Goal: Task Accomplishment & Management: Manage account settings

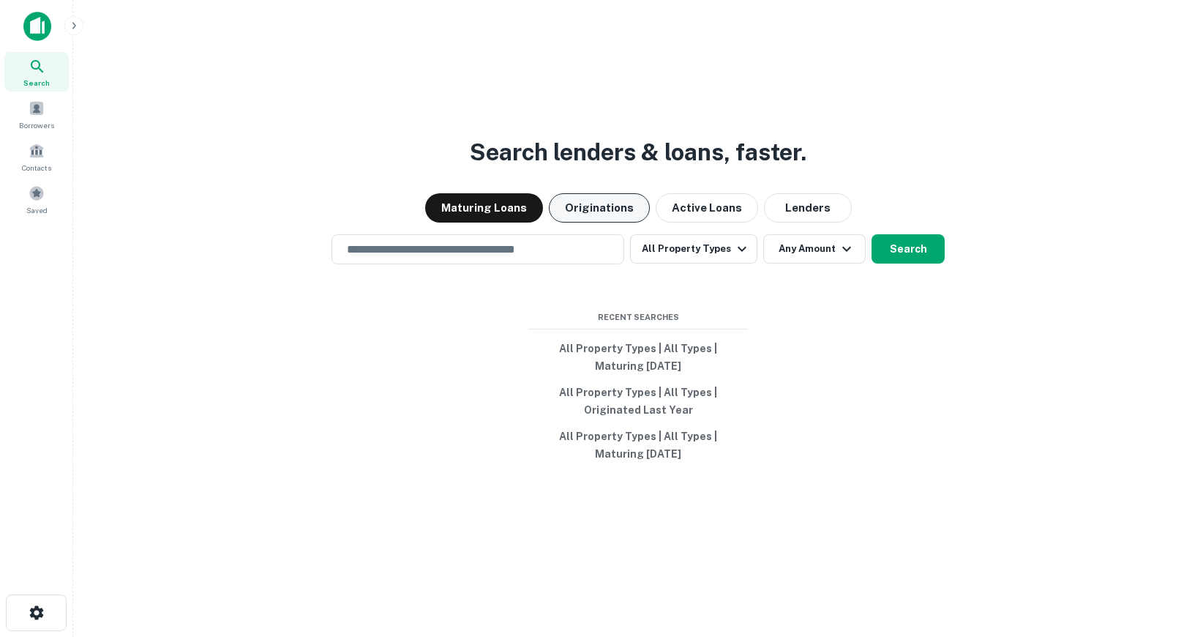
click at [618, 203] on button "Originations" at bounding box center [599, 207] width 101 height 29
click at [613, 208] on button "Originations" at bounding box center [599, 207] width 101 height 29
click at [509, 381] on div "Search lenders & loans, faster. Maturing Loans Originations Active Loans Lender…" at bounding box center [638, 353] width 1106 height 637
click at [921, 244] on button "Search" at bounding box center [908, 248] width 73 height 29
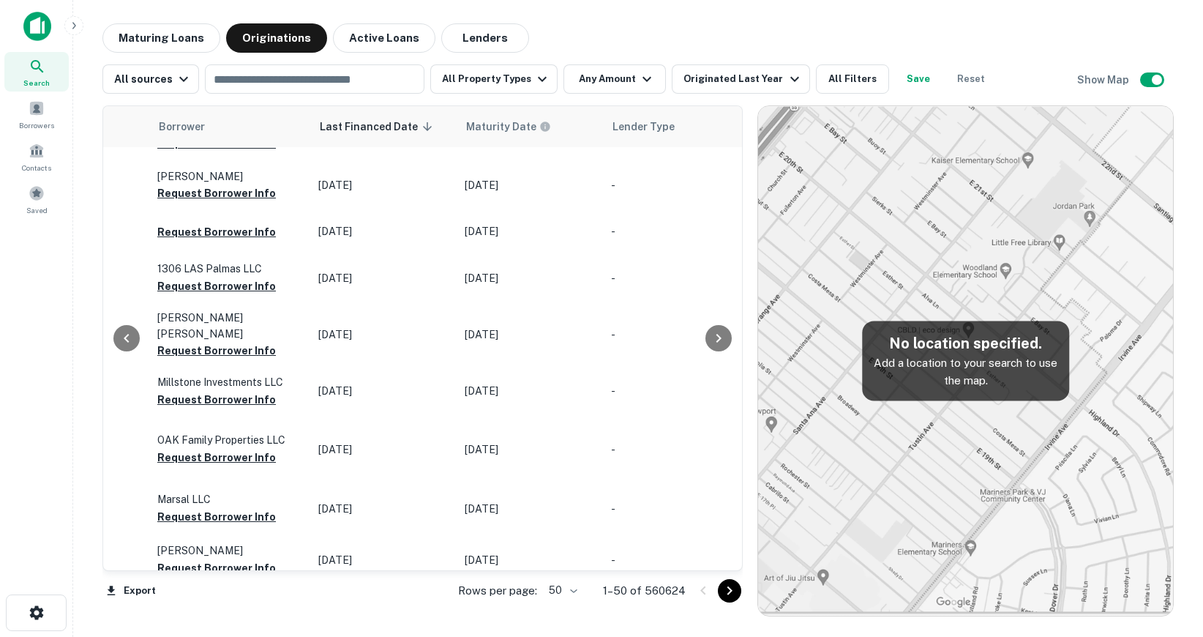
scroll to position [2243, 828]
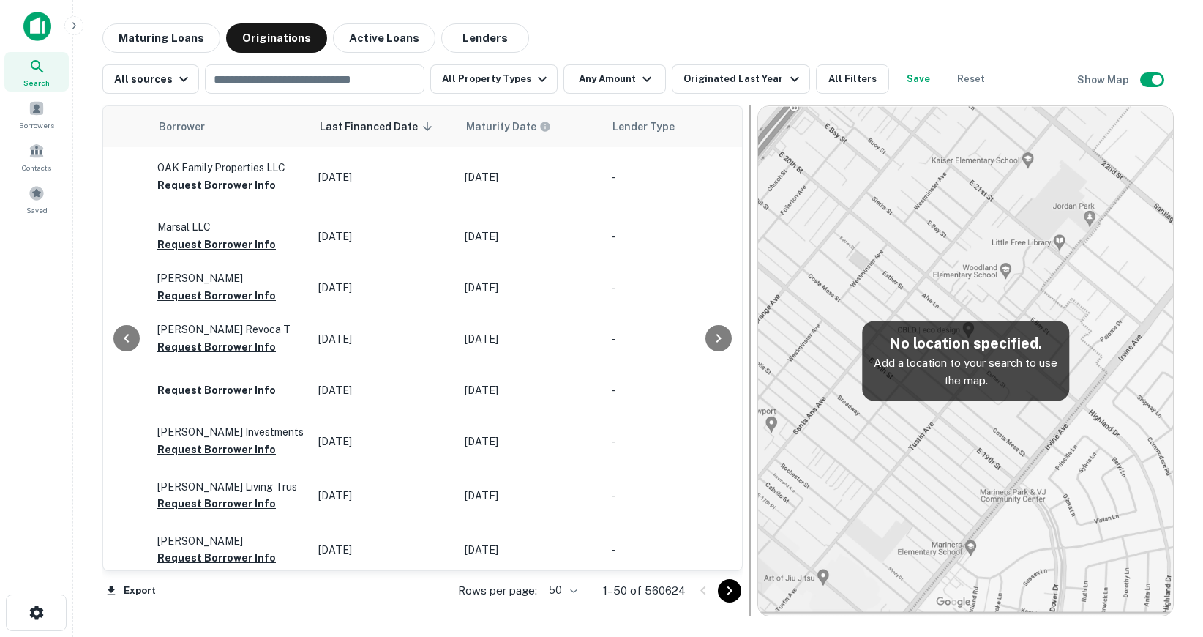
click at [744, 591] on div at bounding box center [750, 360] width 15 height 511
click at [733, 590] on icon "Go to next page" at bounding box center [730, 591] width 18 height 18
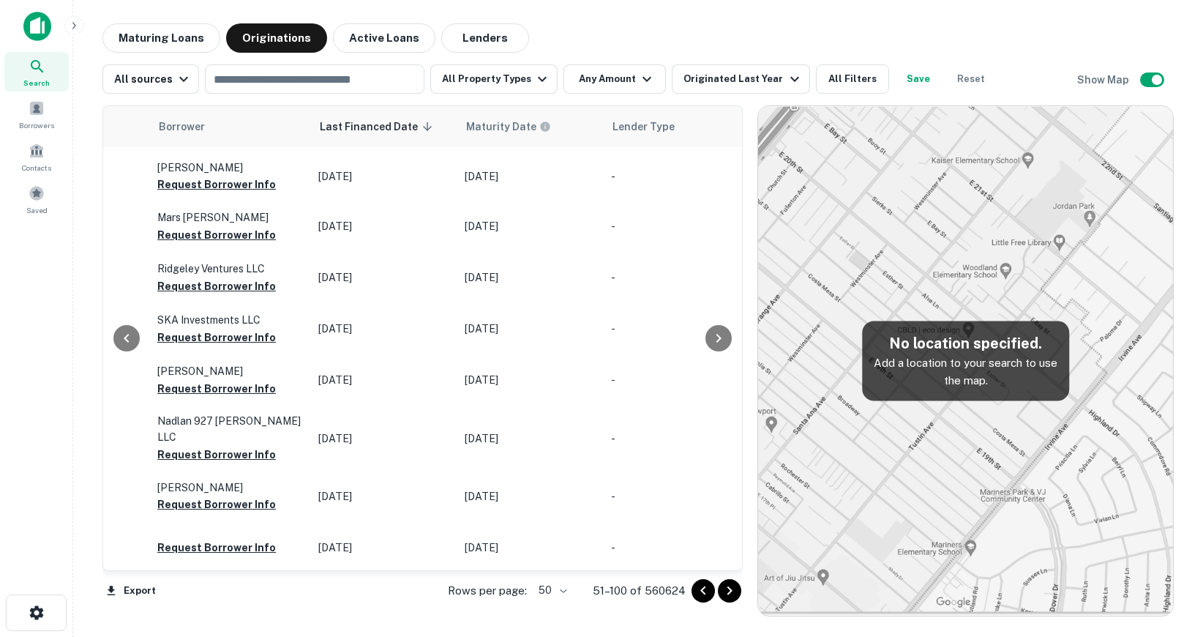
scroll to position [2274, 828]
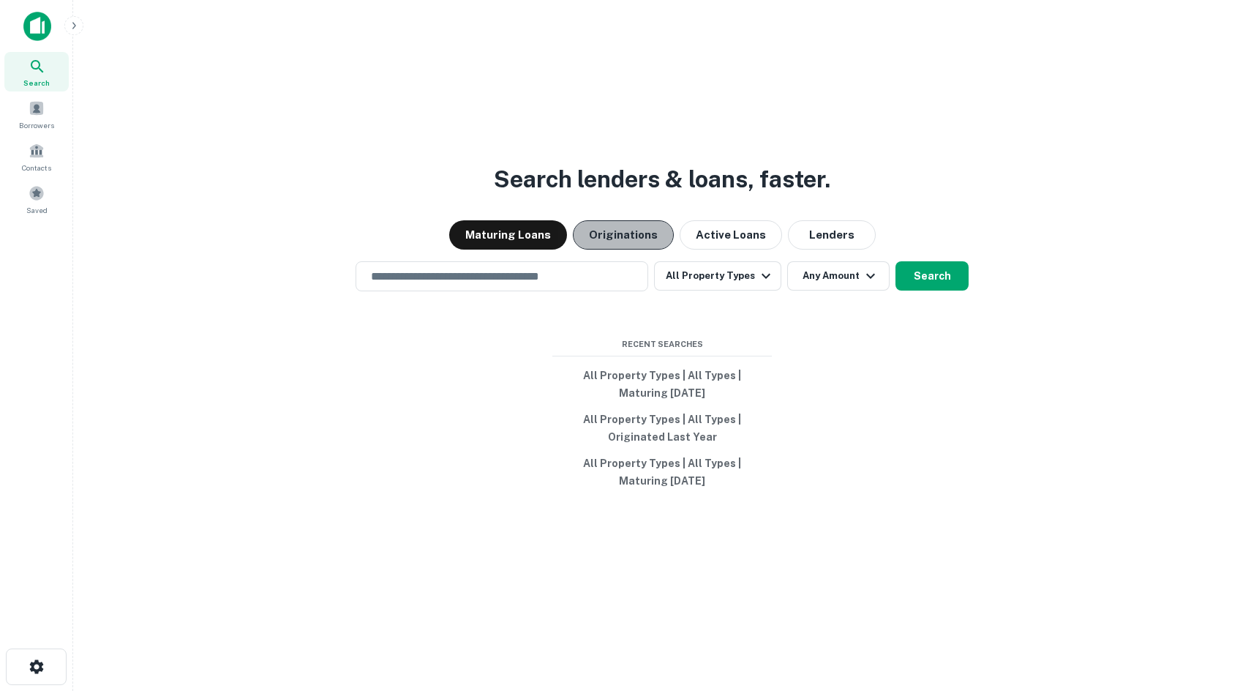
click at [640, 231] on button "Originations" at bounding box center [623, 234] width 101 height 29
click at [719, 252] on div "Search lenders & loans, faster. Maturing Loans Originations Active Loans Lender…" at bounding box center [662, 380] width 1155 height 691
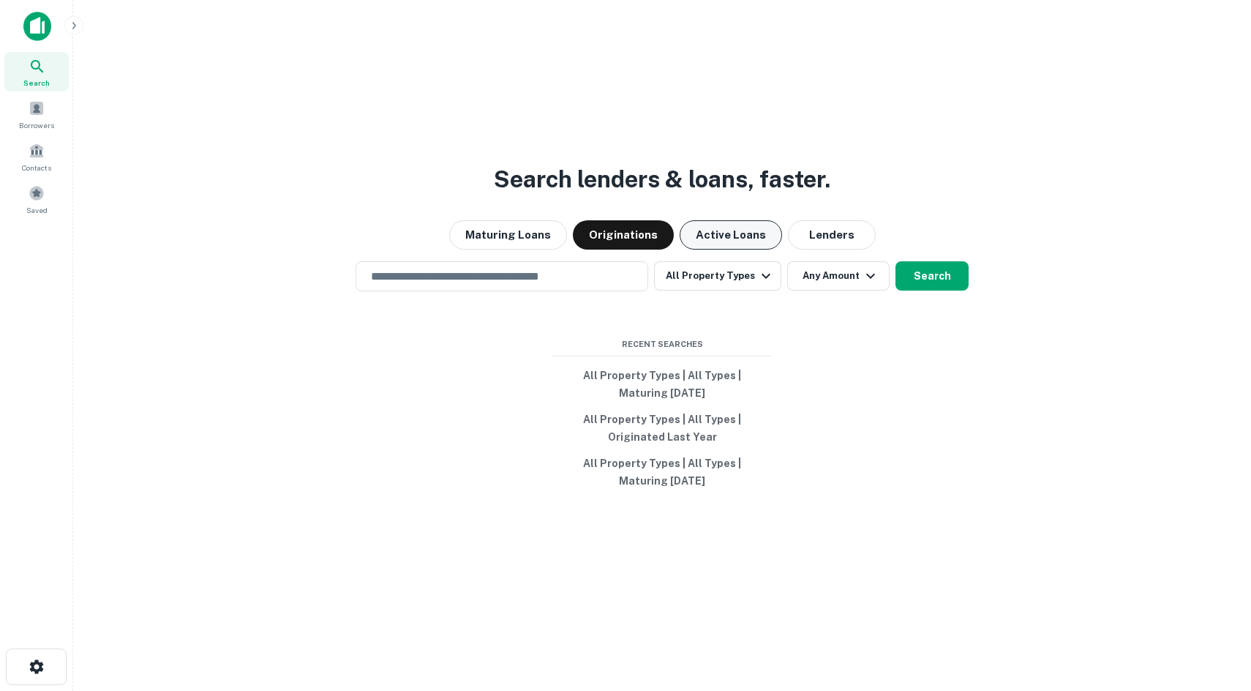
click at [723, 245] on button "Active Loans" at bounding box center [731, 234] width 102 height 29
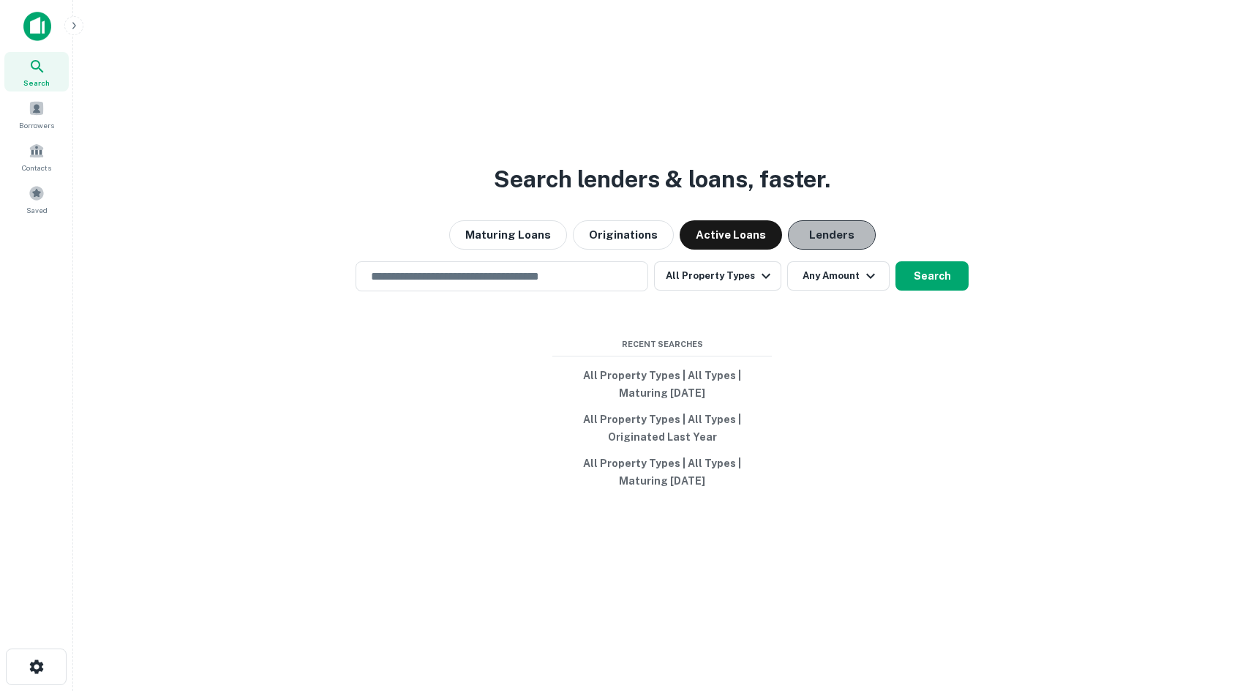
click at [821, 249] on button "Lenders" at bounding box center [832, 234] width 88 height 29
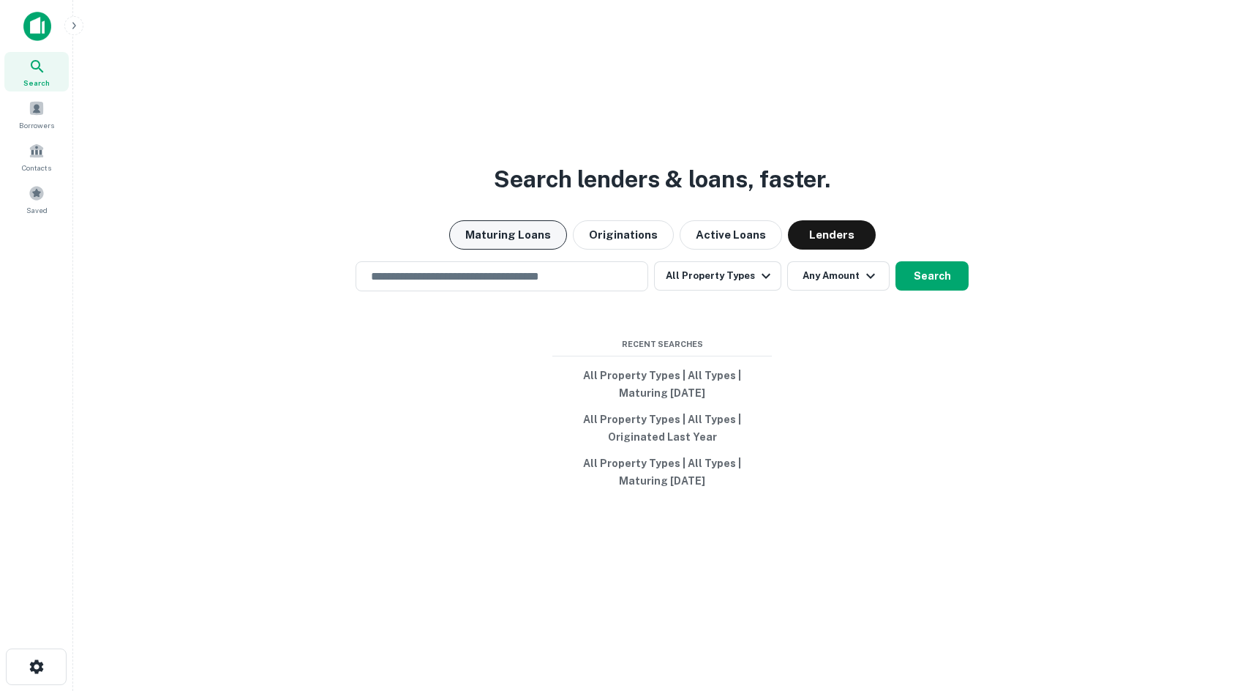
click at [523, 241] on button "Maturing Loans" at bounding box center [508, 234] width 118 height 29
click at [542, 277] on input "text" at bounding box center [502, 276] width 280 height 17
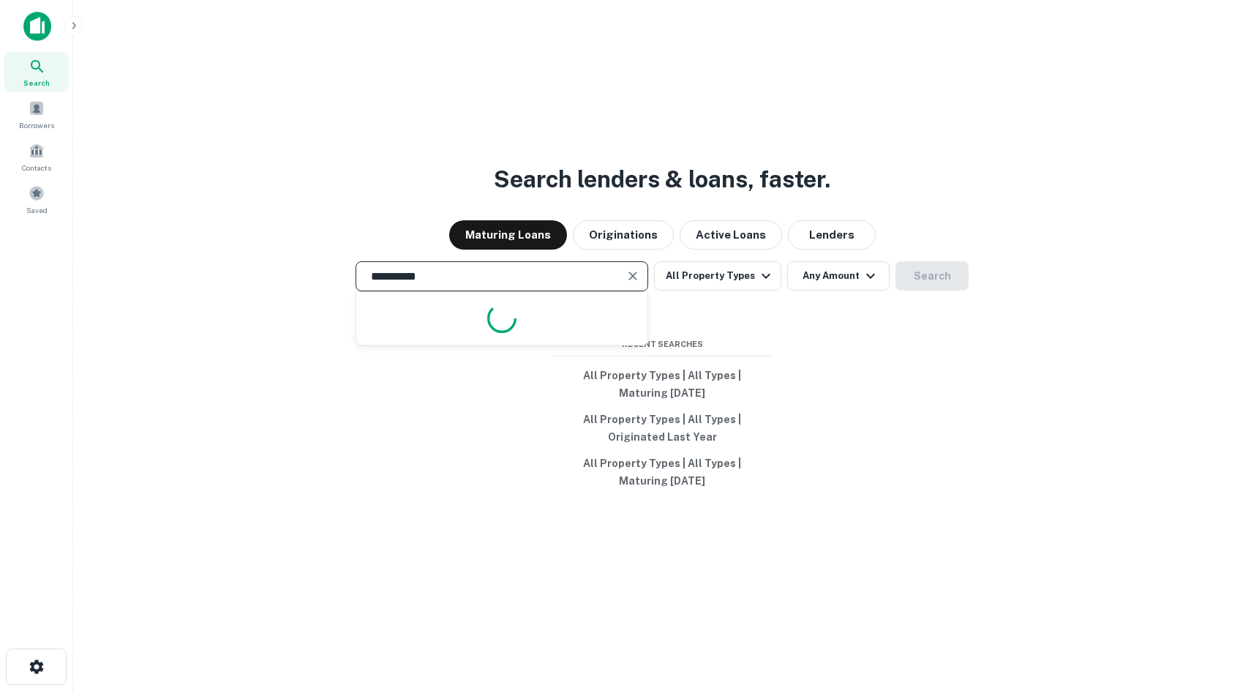
type input "**********"
click at [906, 266] on button "Search" at bounding box center [932, 275] width 73 height 29
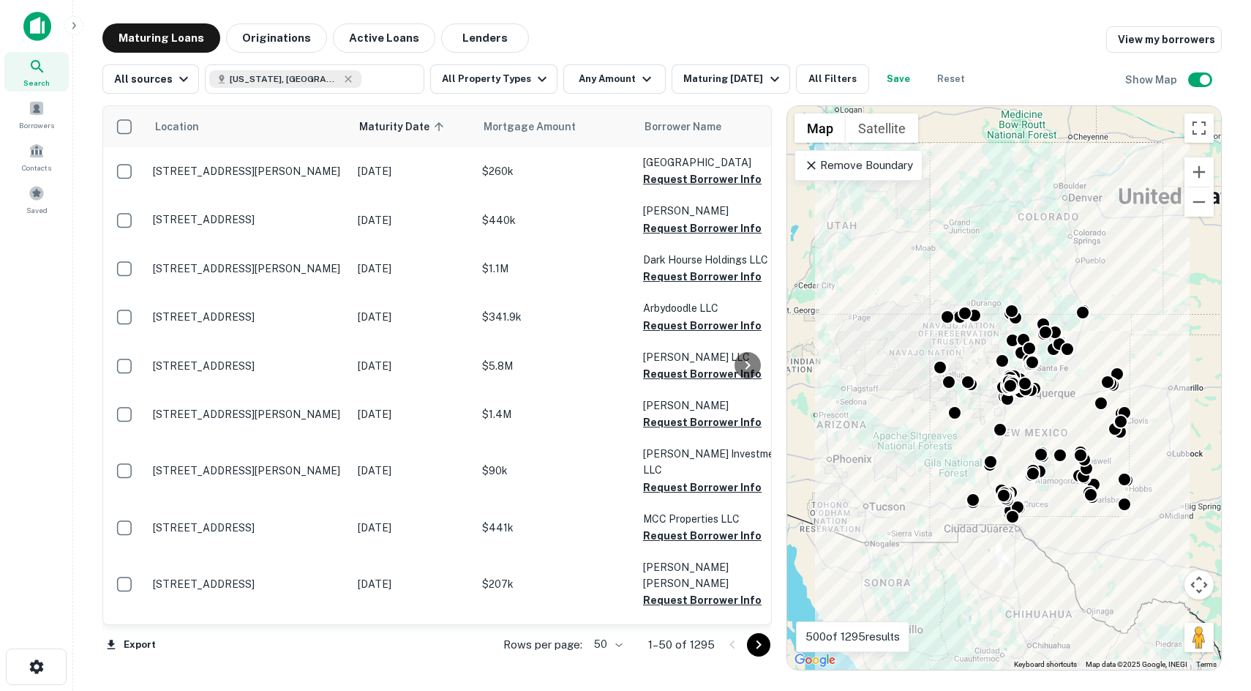
drag, startPoint x: 972, startPoint y: 345, endPoint x: 981, endPoint y: 370, distance: 26.0
click at [984, 372] on div "To activate drag with keyboard, press Alt + Enter. Once in keyboard drag state,…" at bounding box center [1004, 387] width 434 height 563
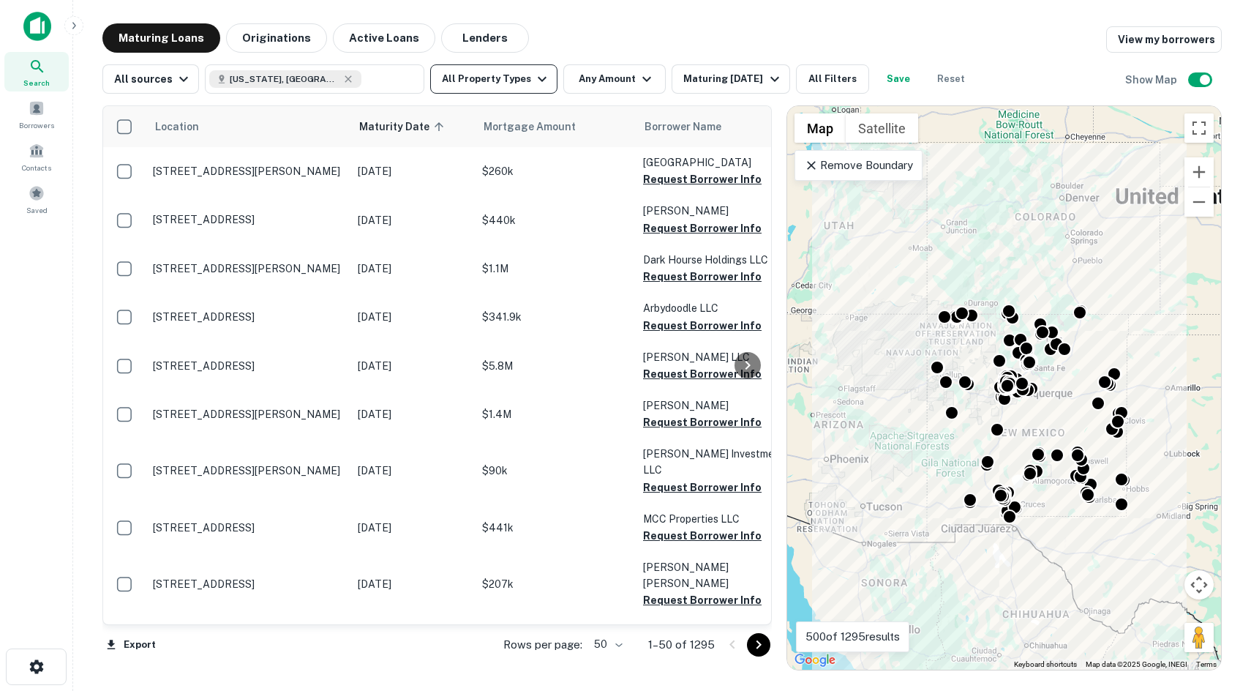
click at [522, 85] on button "All Property Types" at bounding box center [493, 78] width 127 height 29
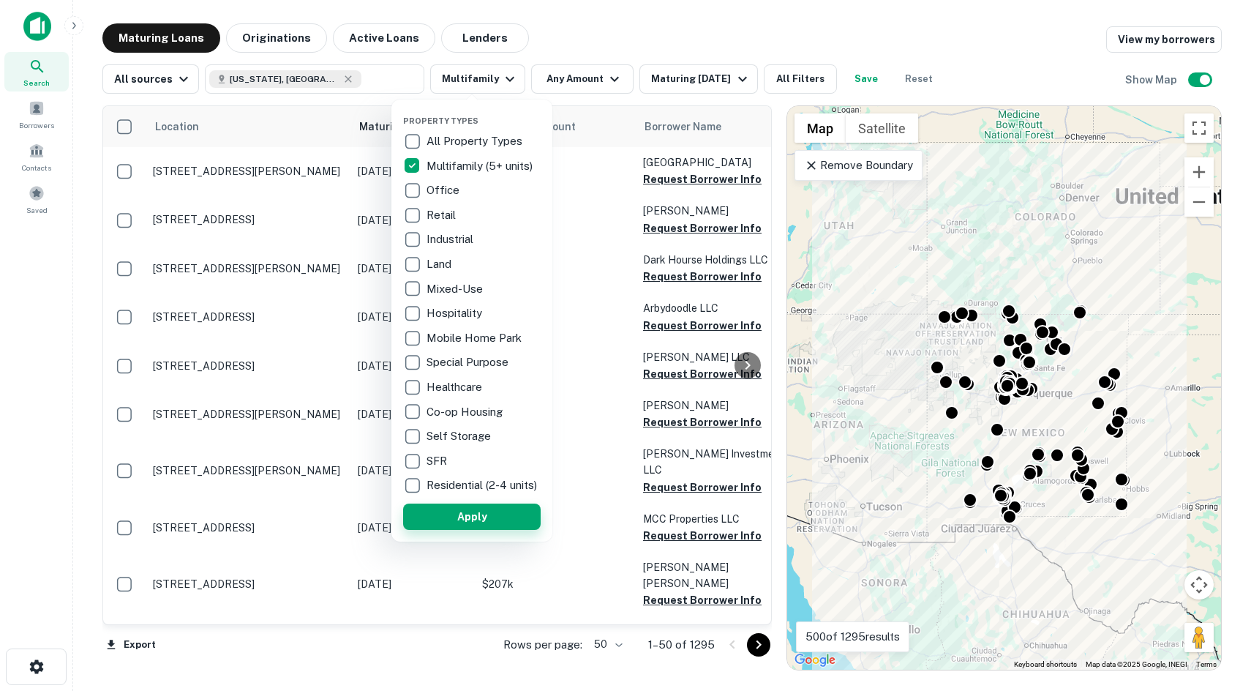
click at [472, 514] on button "Apply" at bounding box center [472, 516] width 138 height 26
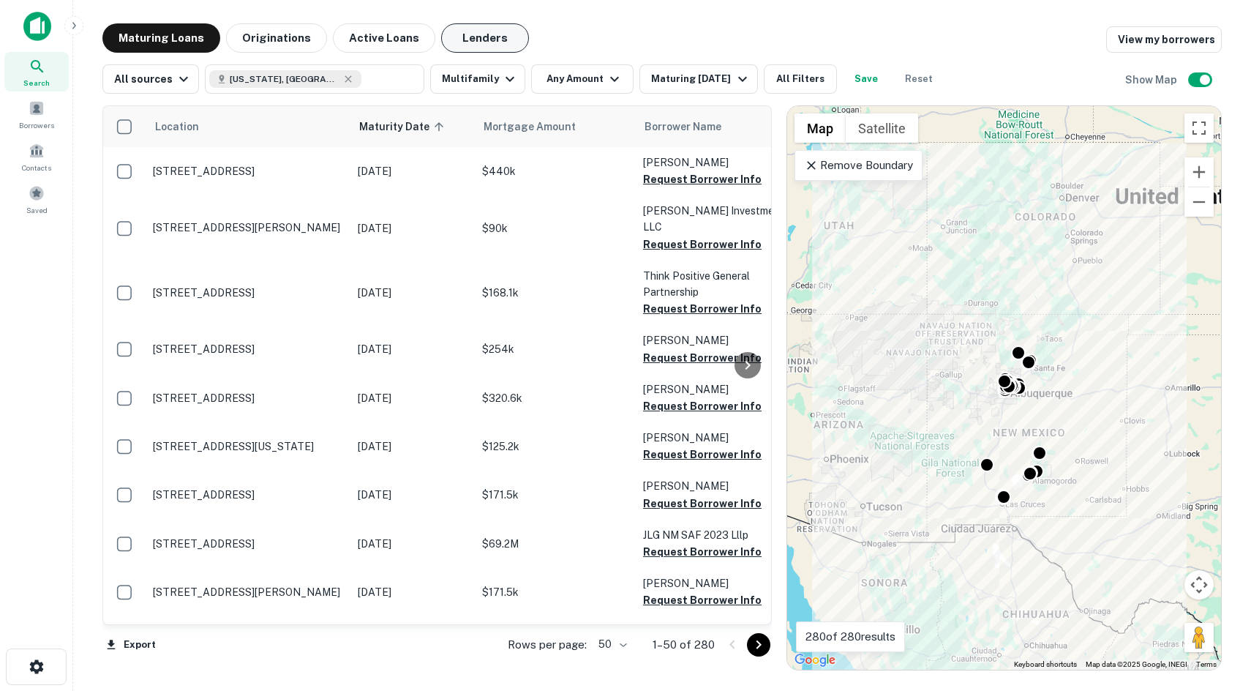
click at [476, 42] on button "Lenders" at bounding box center [485, 37] width 88 height 29
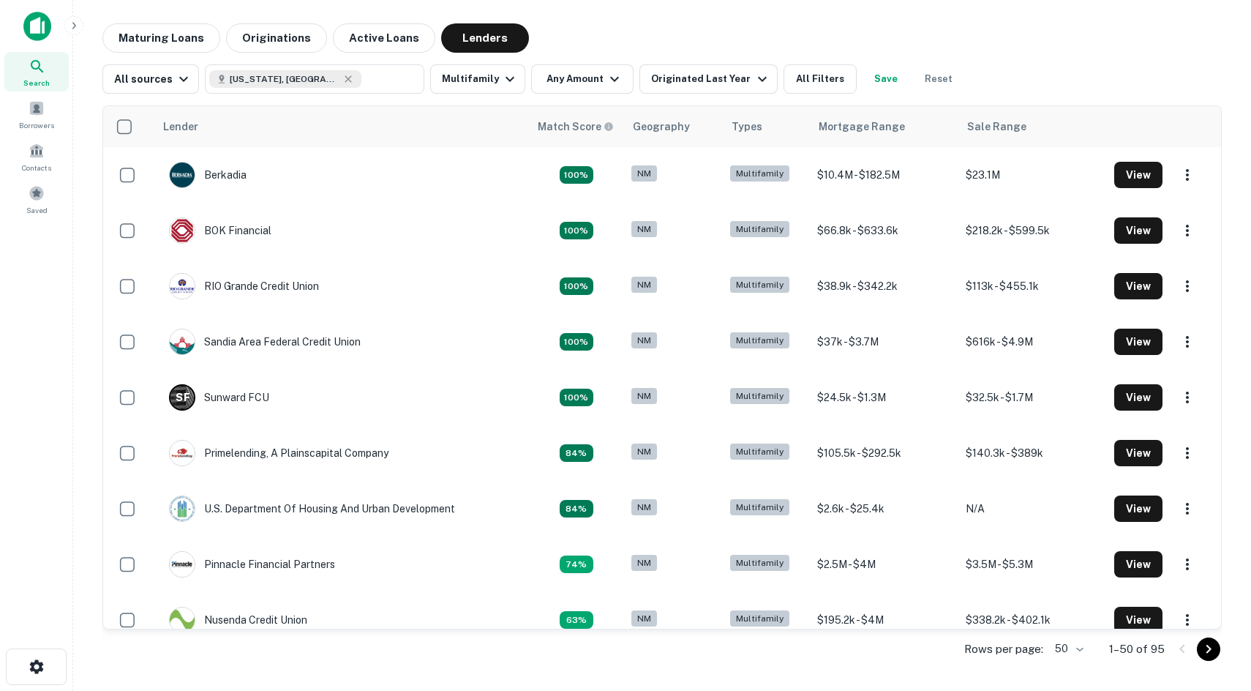
click at [519, 91] on div "All sources New Mexico, USA ​ Multifamily Any Amount Originated Last Year All F…" at bounding box center [532, 78] width 860 height 29
click at [622, 88] on button "Any Amount" at bounding box center [582, 78] width 102 height 29
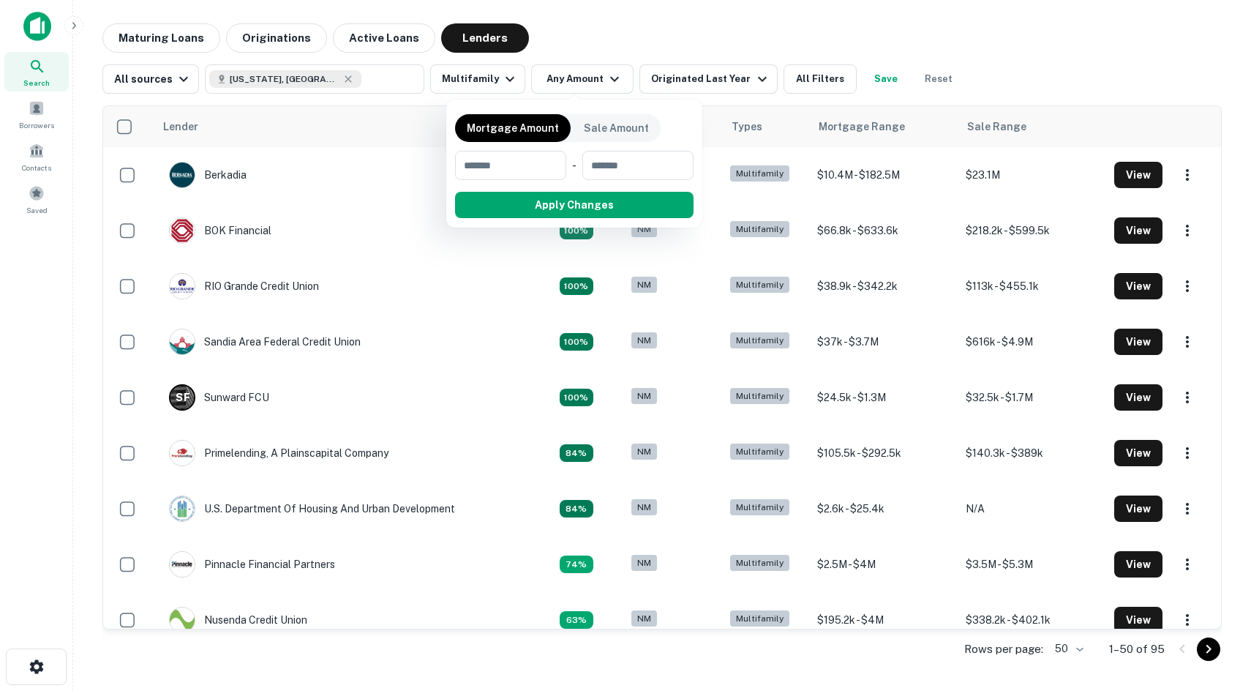
click at [686, 83] on div at bounding box center [625, 345] width 1251 height 691
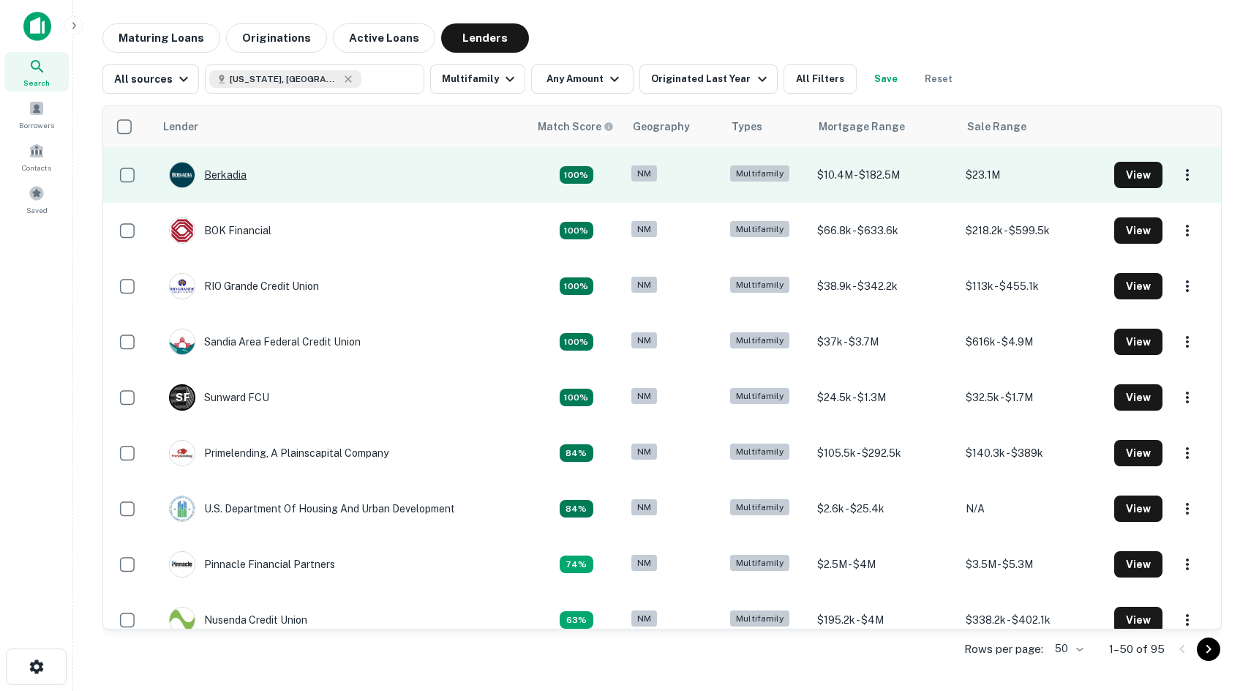
click at [222, 179] on div "Berkadia" at bounding box center [208, 175] width 78 height 26
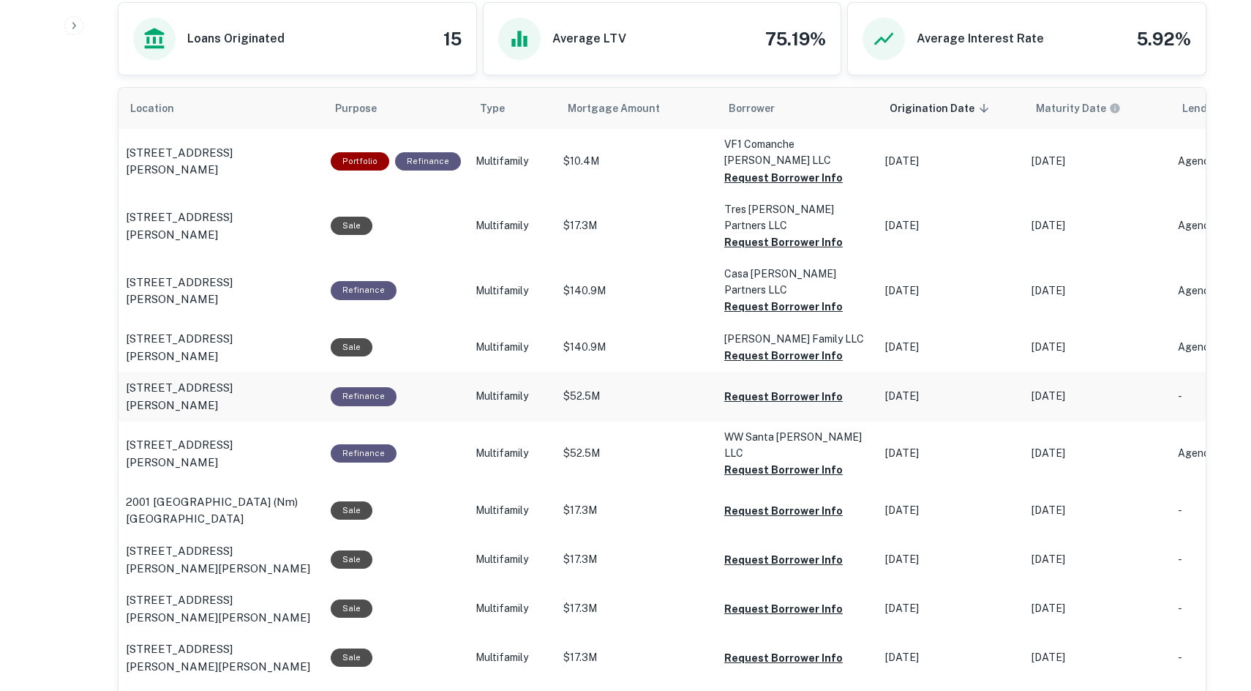
scroll to position [833, 0]
click at [244, 273] on p "2351 Casa Rufina Rd Santa Fe, NM87507" at bounding box center [221, 290] width 190 height 34
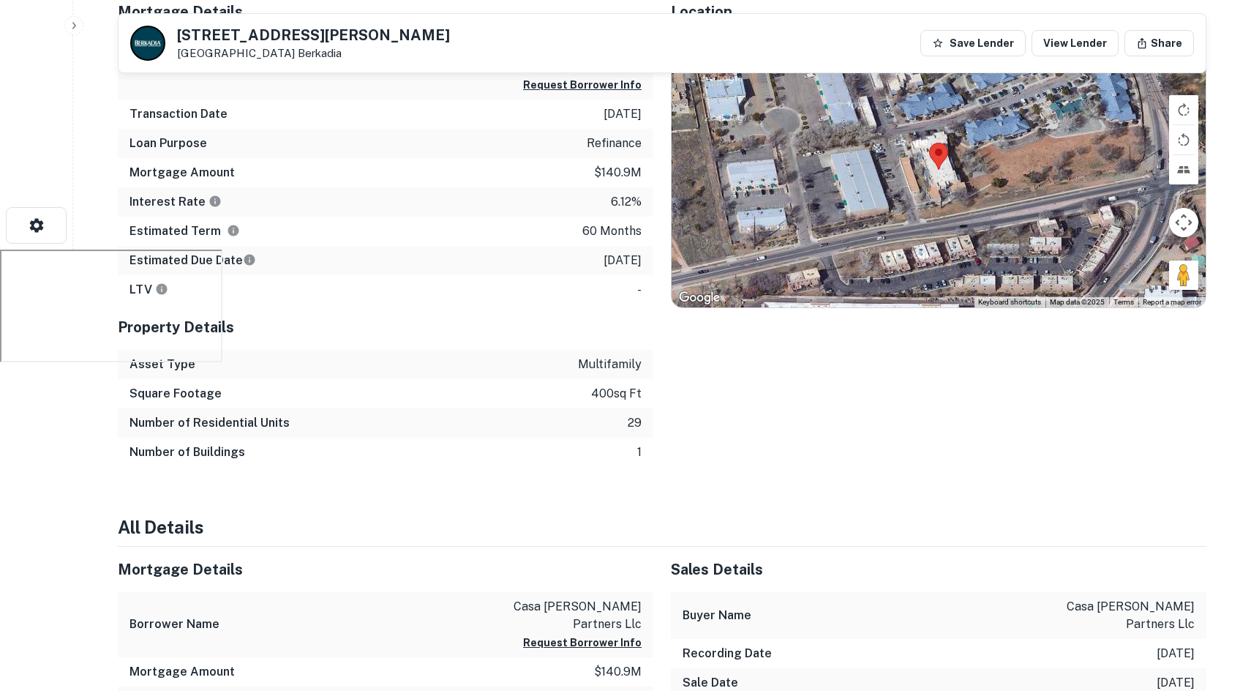
scroll to position [460, 0]
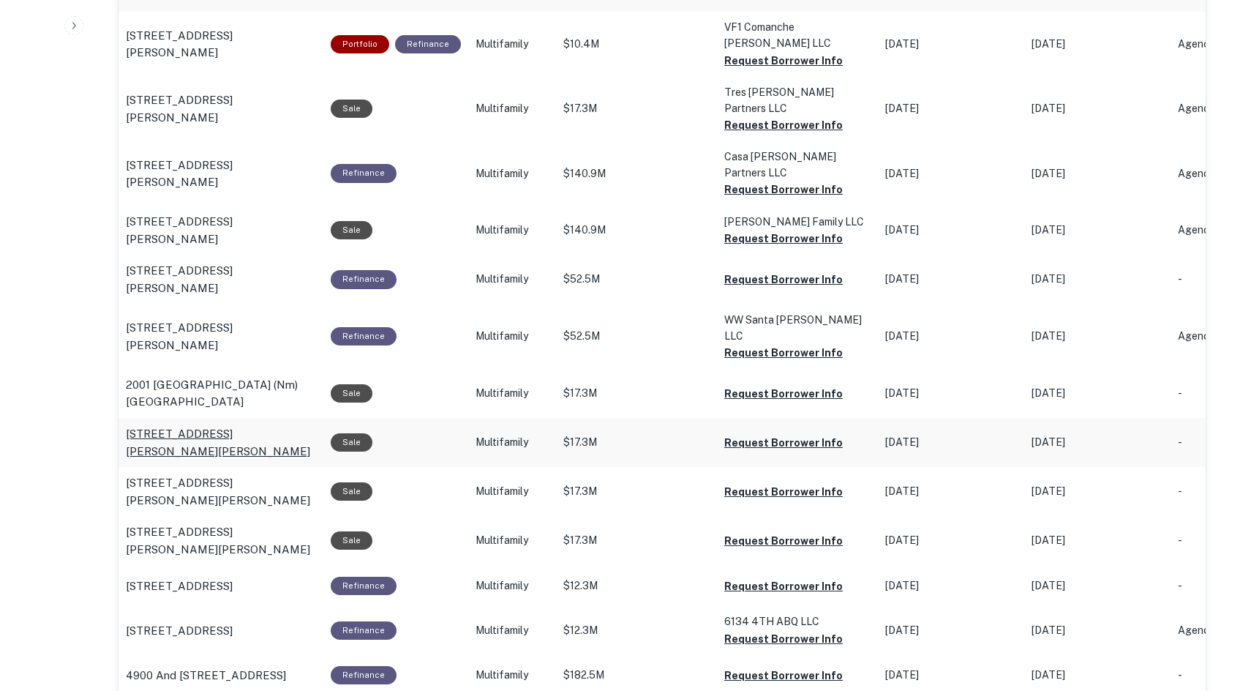
scroll to position [833, 0]
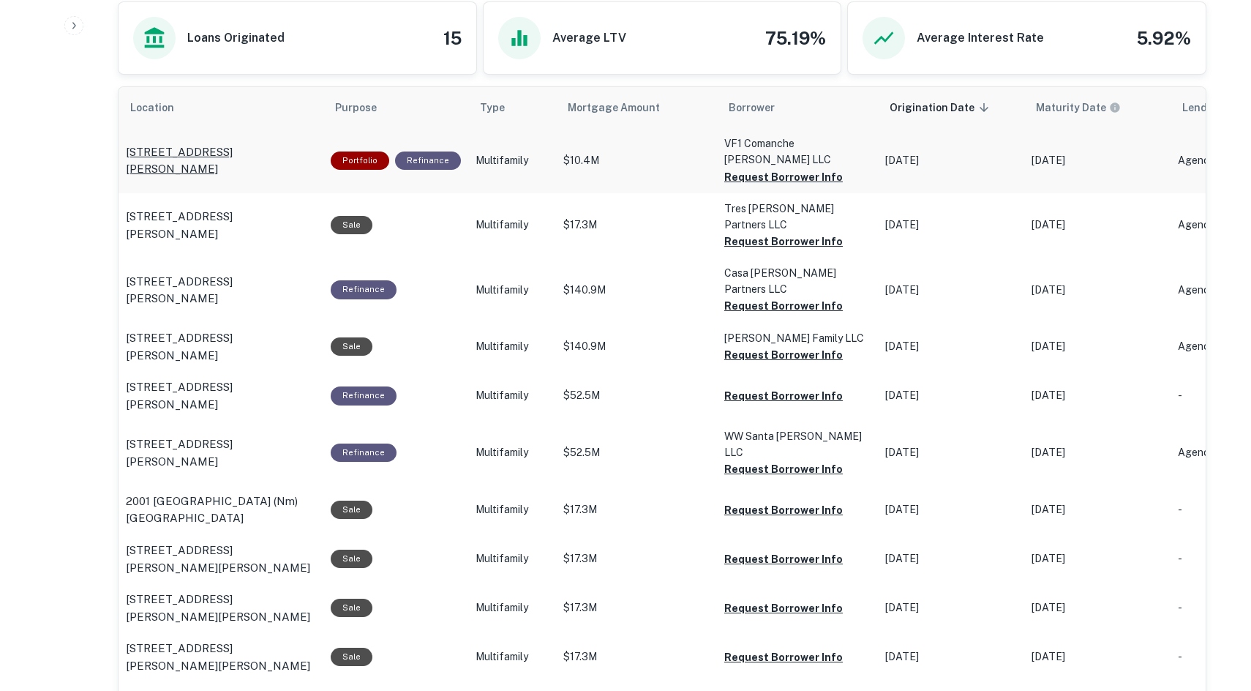
click at [271, 150] on p "[STREET_ADDRESS][PERSON_NAME]" at bounding box center [221, 160] width 190 height 34
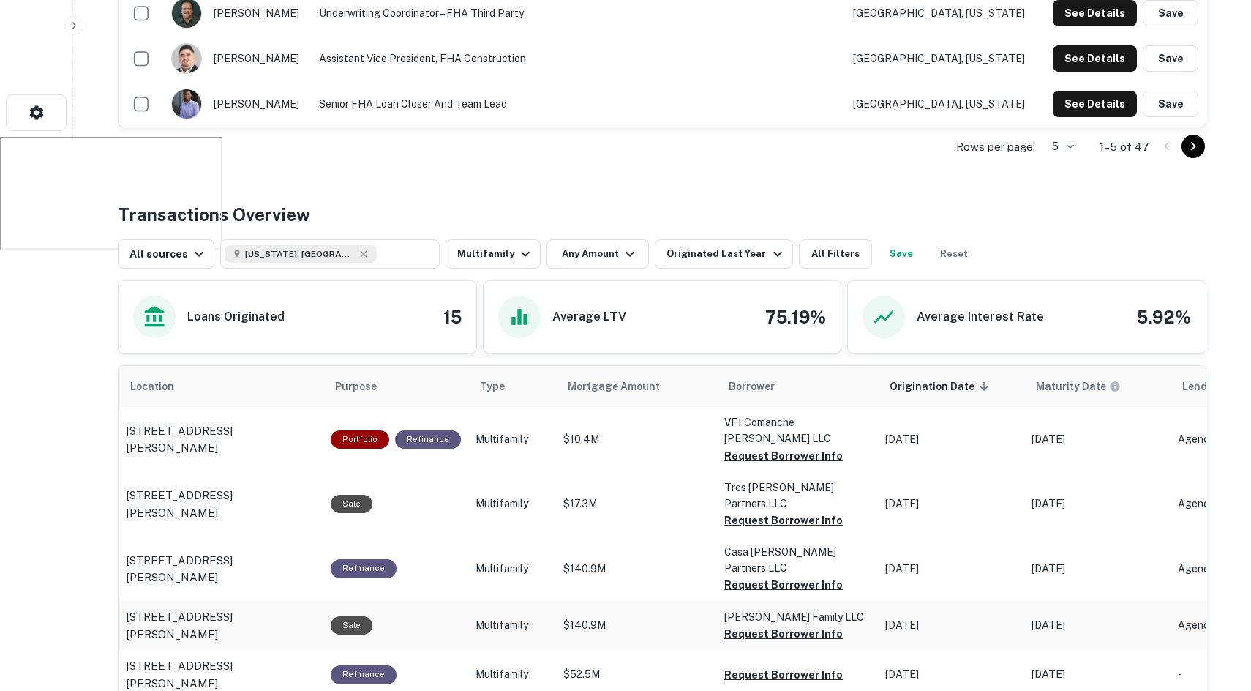
scroll to position [546, 0]
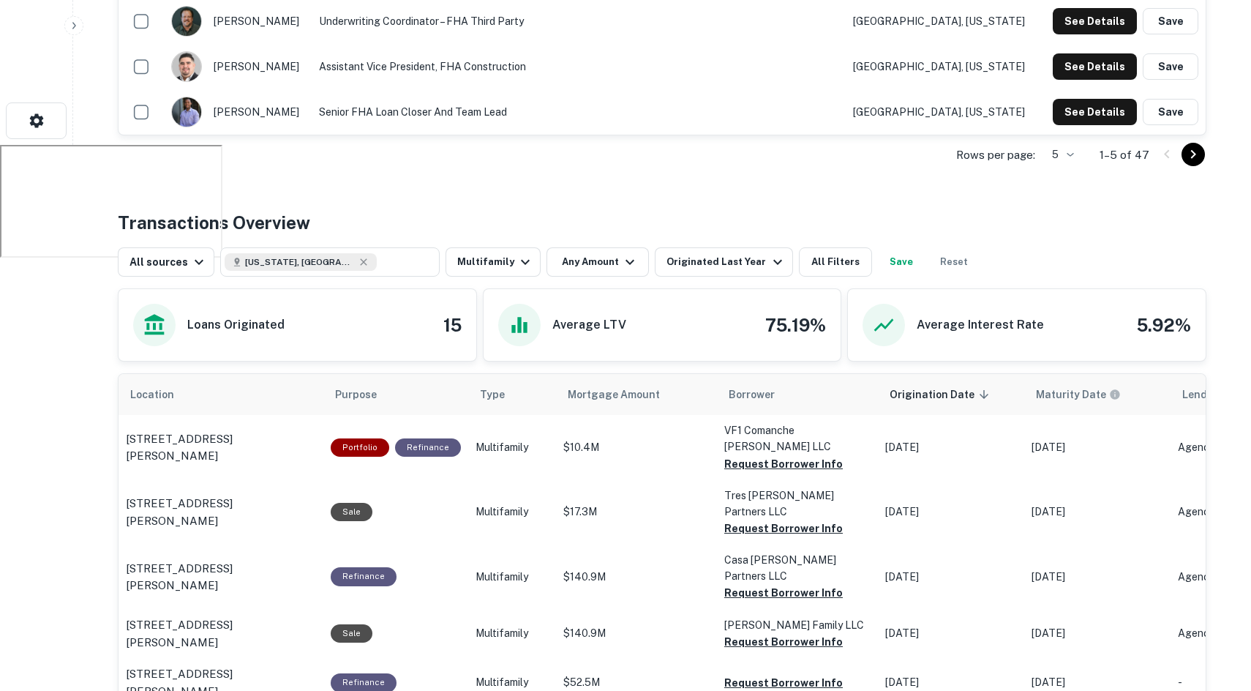
click at [995, 318] on h6 "Average Interest Rate" at bounding box center [980, 325] width 127 height 18
click at [1038, 274] on div "All sources New Mexico, USA ​ Multifamily Any Amount Originated Last Year All F…" at bounding box center [662, 256] width 1089 height 41
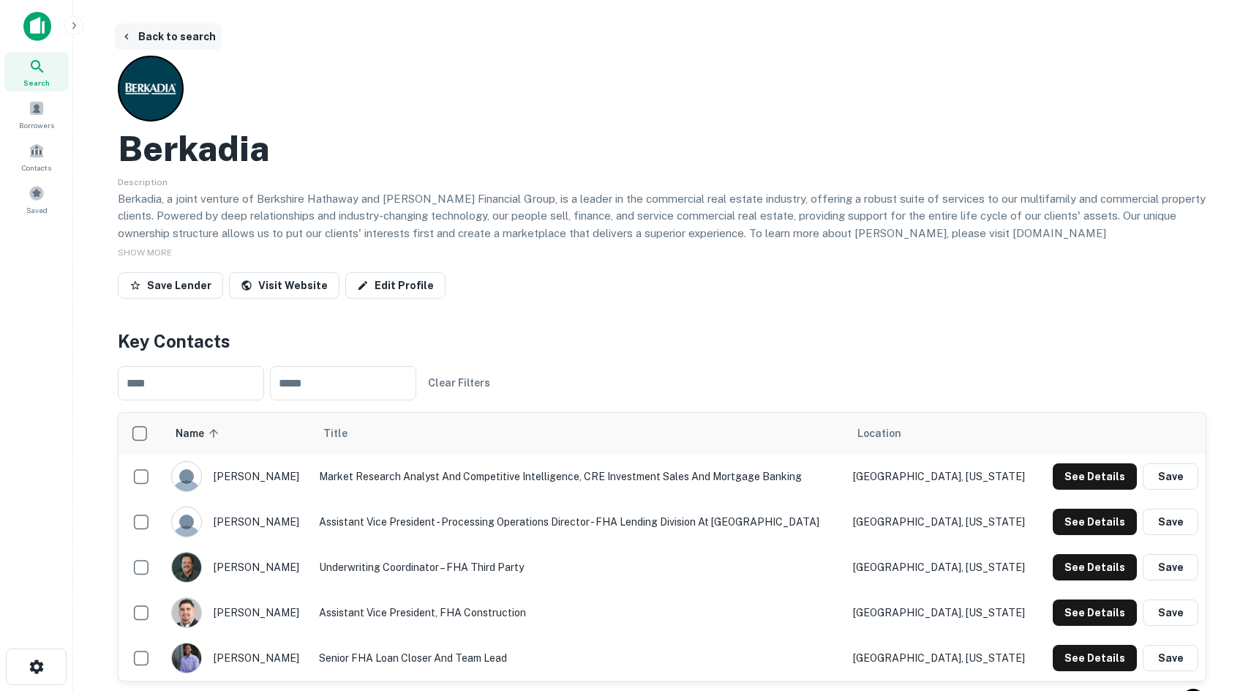
click at [126, 41] on icon "button" at bounding box center [127, 37] width 12 height 12
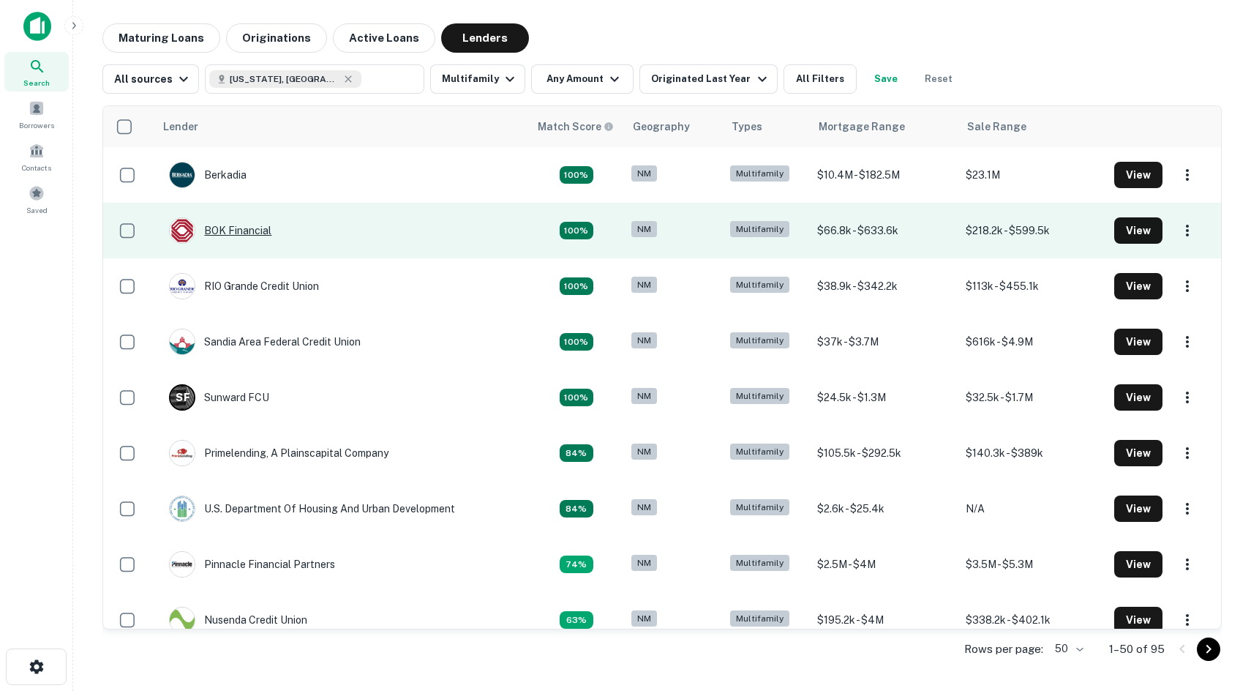
click at [252, 236] on div "BOK Financial" at bounding box center [220, 230] width 102 height 26
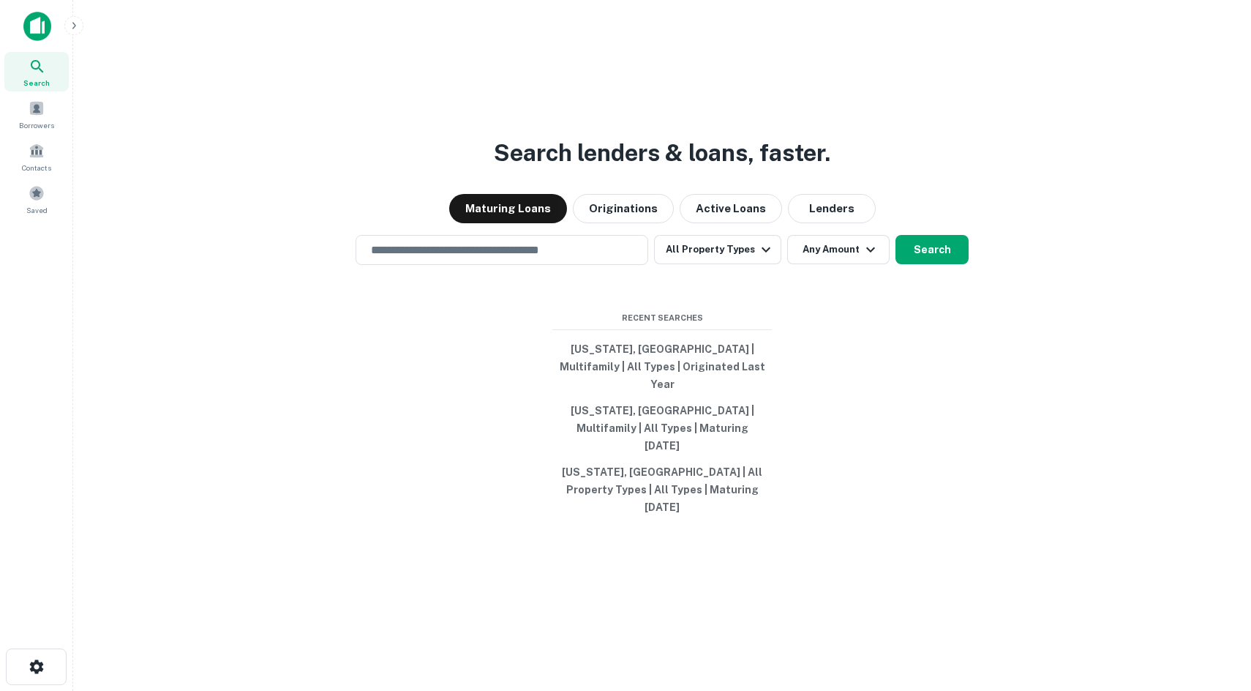
click at [32, 29] on img at bounding box center [37, 26] width 28 height 29
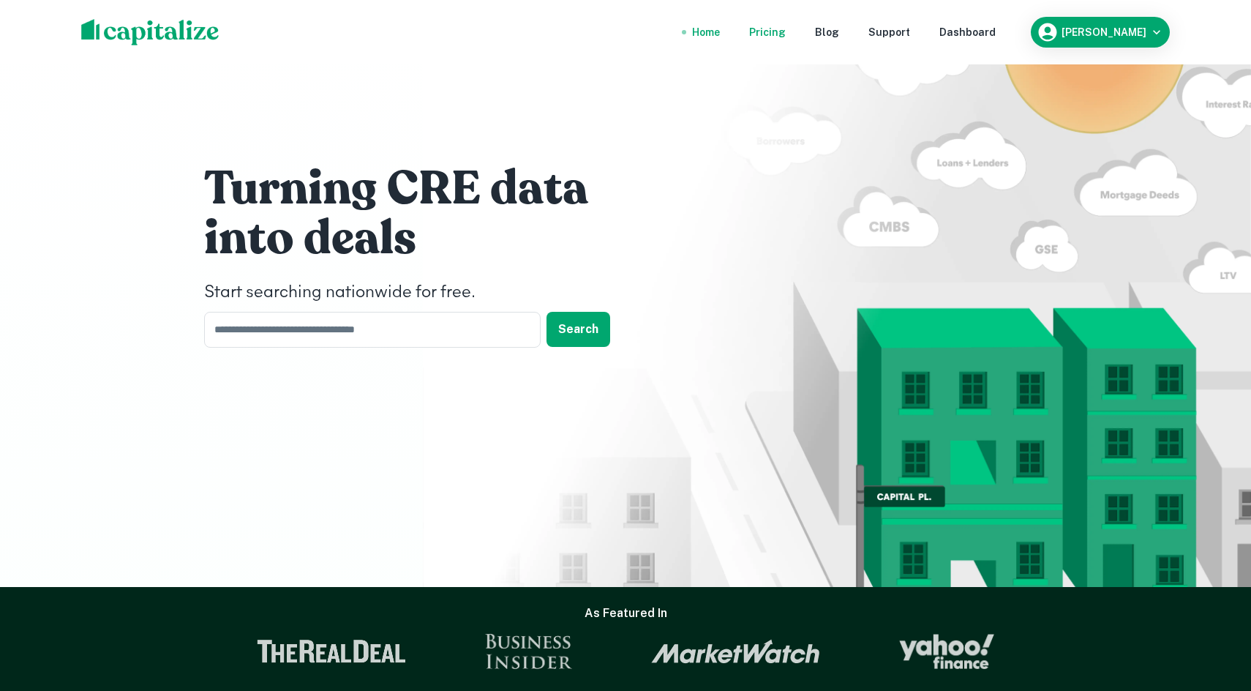
click at [786, 37] on div "Pricing" at bounding box center [767, 32] width 37 height 16
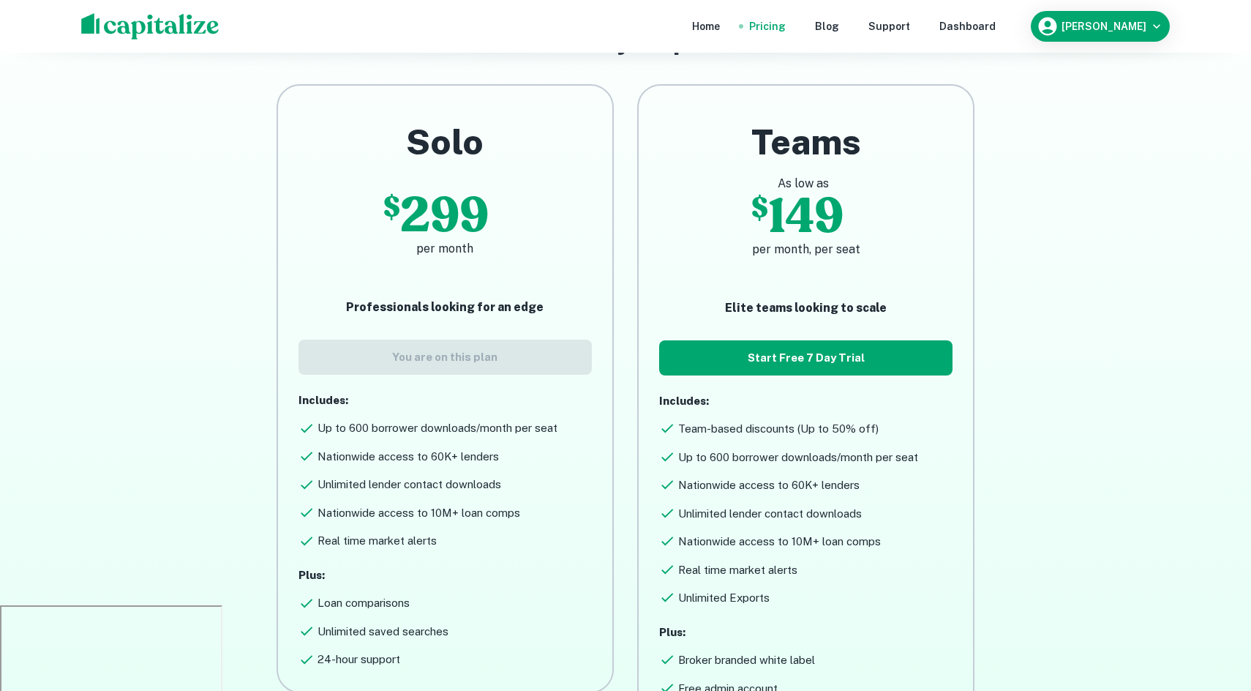
scroll to position [85, 0]
click at [1162, 42] on div "Home Pricing Blog Support Dashboard [PERSON_NAME]" at bounding box center [626, 26] width 1124 height 53
click at [1160, 25] on icon "button" at bounding box center [1156, 26] width 7 height 4
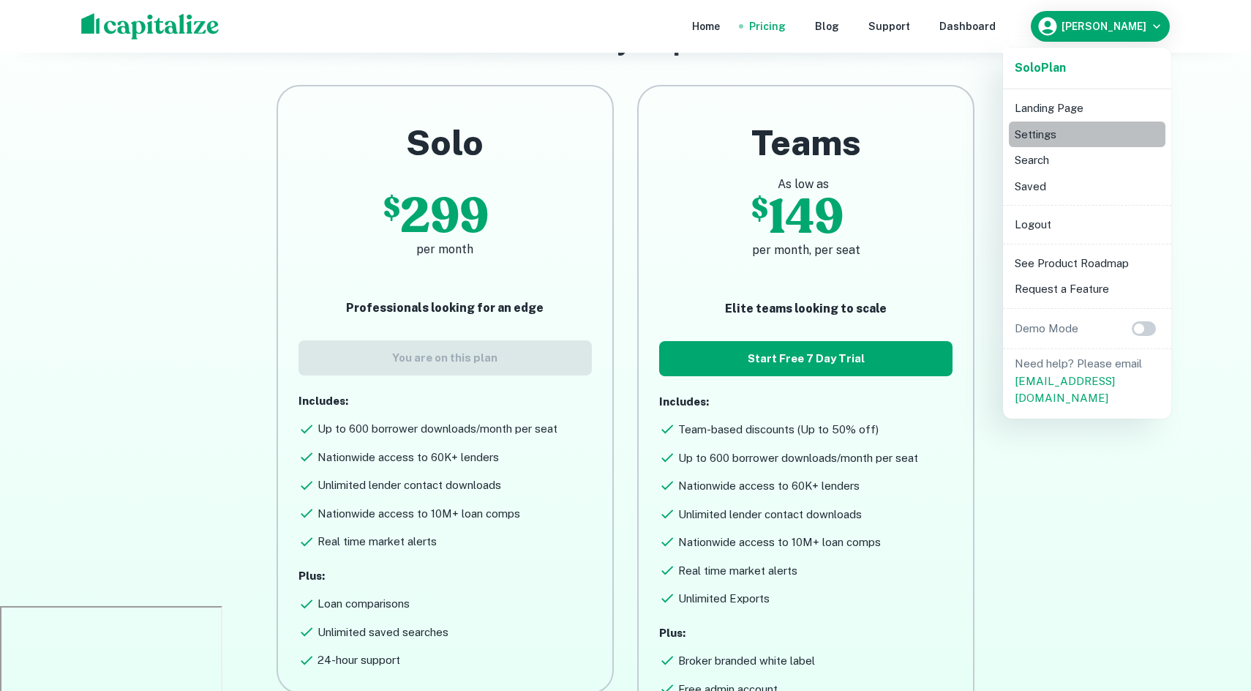
click at [1049, 134] on li "Settings" at bounding box center [1087, 134] width 157 height 26
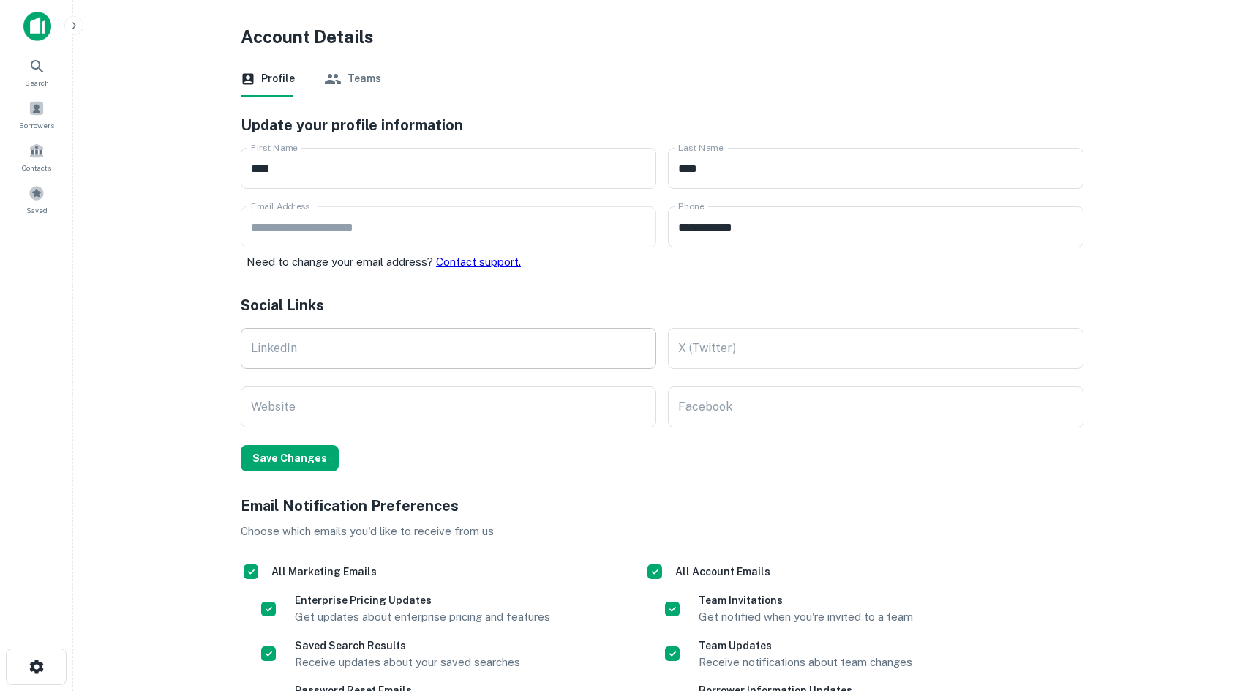
click at [517, 360] on input "LinkedIn" at bounding box center [449, 348] width 416 height 41
click at [481, 342] on input "LinkedIn" at bounding box center [449, 348] width 416 height 41
paste input "**********"
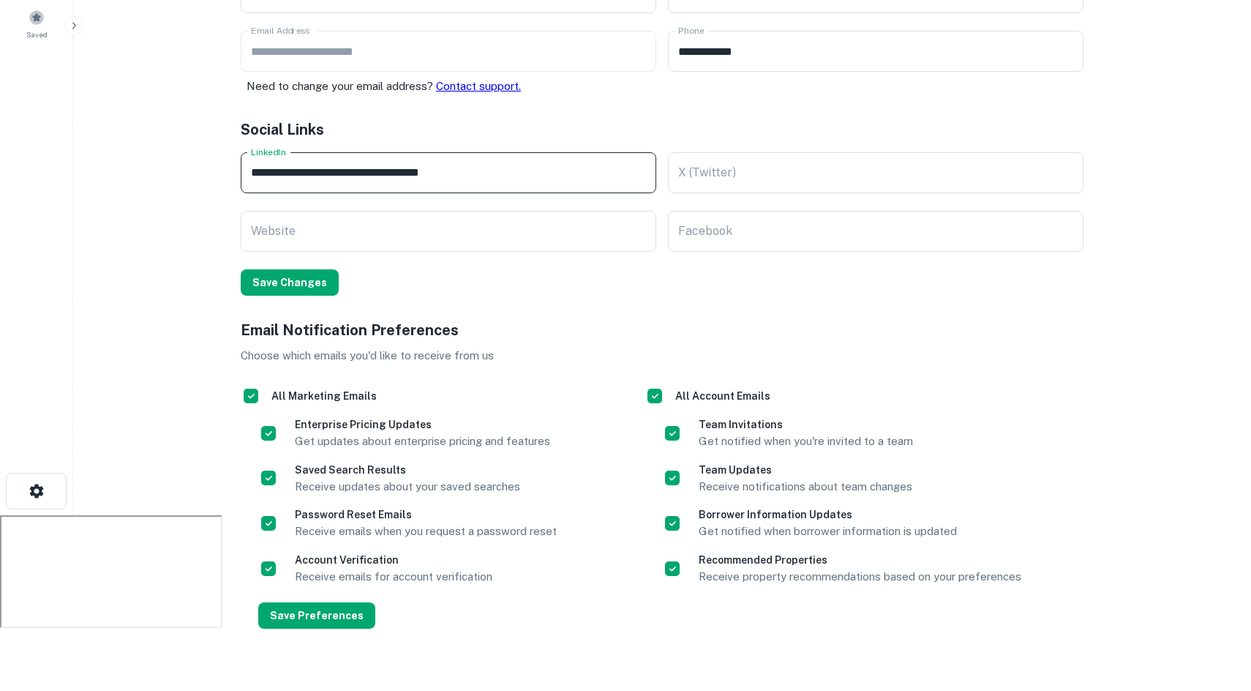
scroll to position [201, 0]
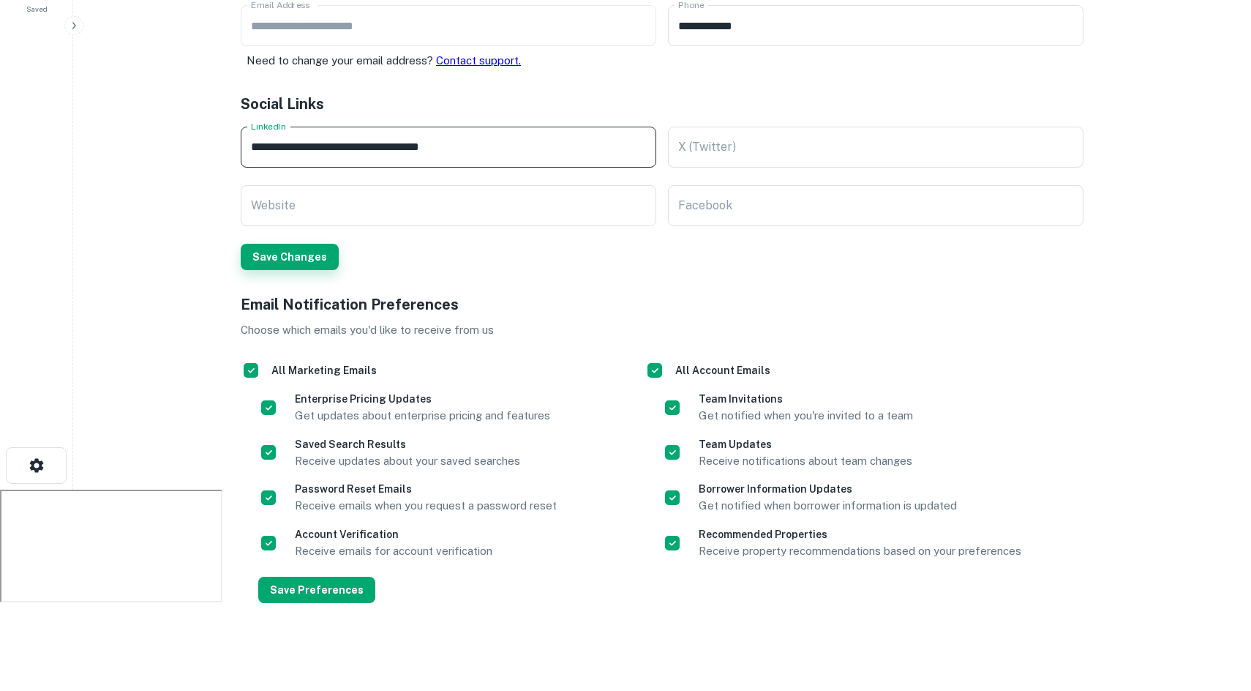
type input "**********"
click at [269, 261] on button "Save Changes" at bounding box center [290, 257] width 98 height 26
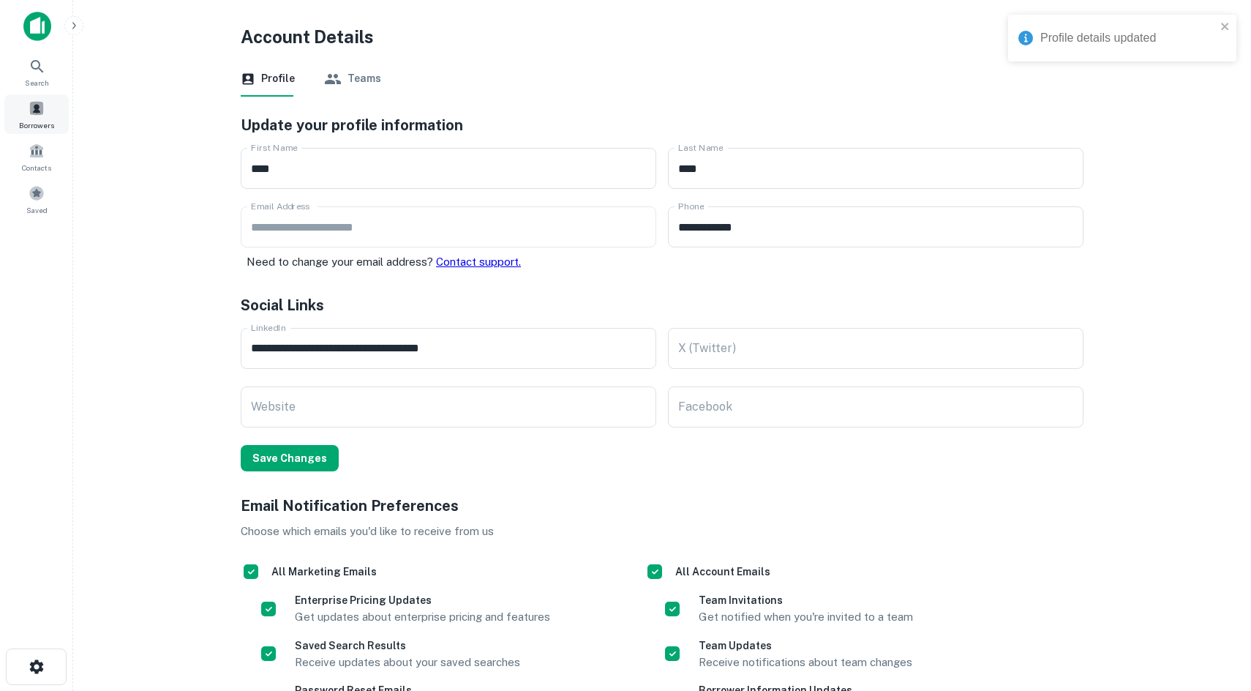
click at [37, 110] on span at bounding box center [37, 108] width 16 height 16
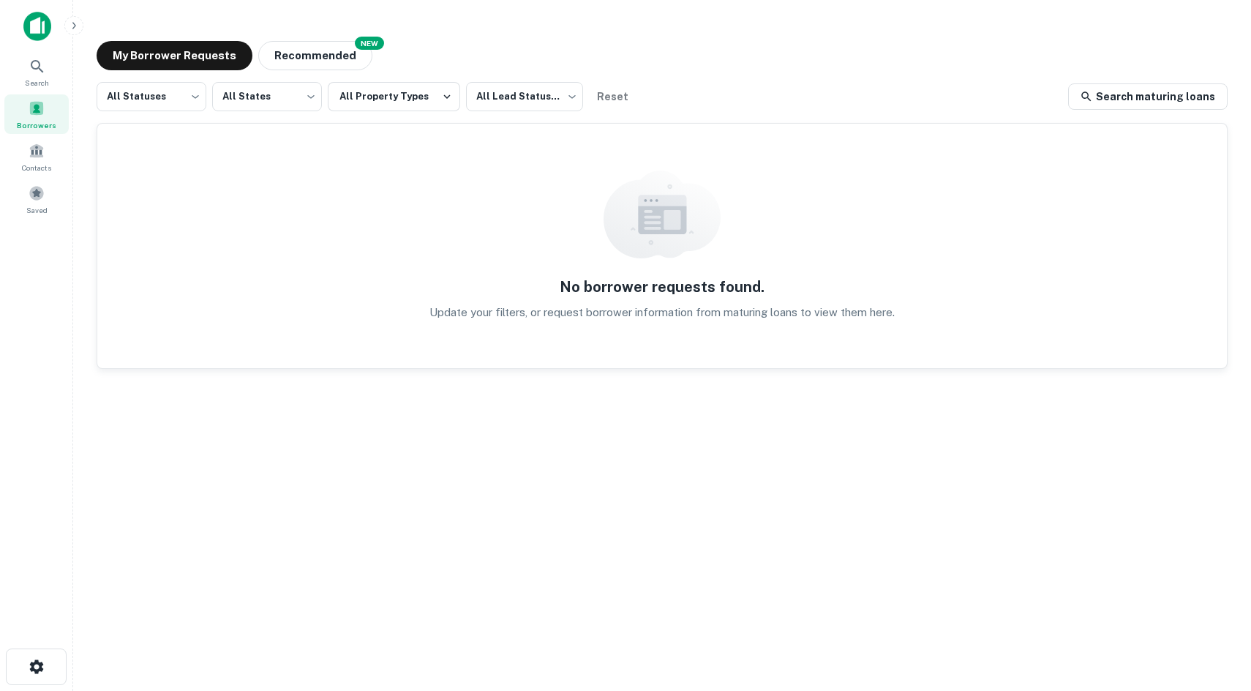
click at [32, 20] on img at bounding box center [37, 26] width 28 height 29
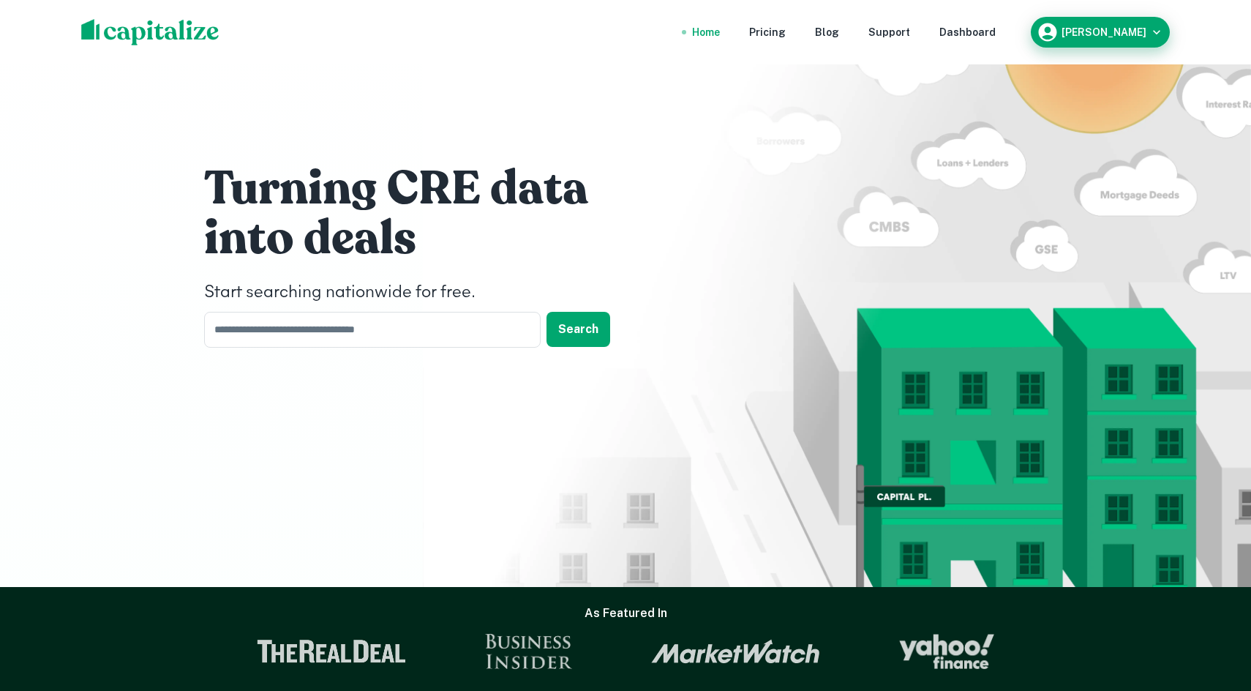
click at [1155, 32] on icon "button" at bounding box center [1156, 32] width 7 height 4
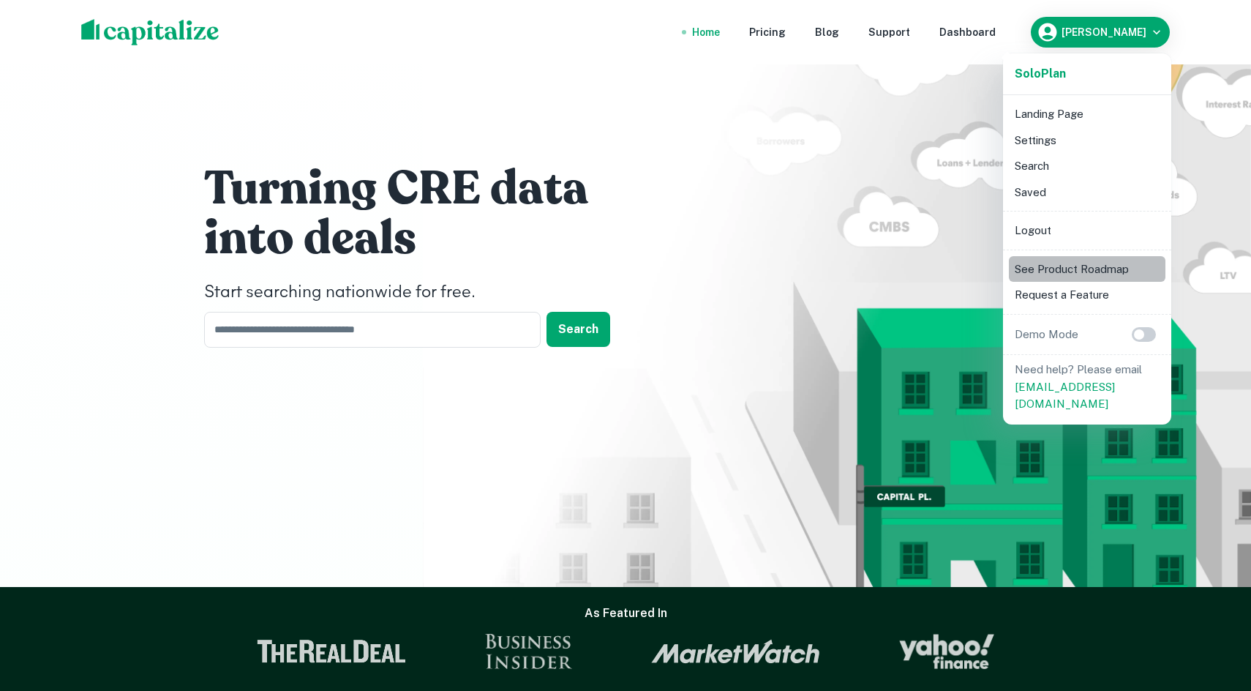
click at [1088, 264] on li "See Product Roadmap" at bounding box center [1087, 269] width 157 height 26
click at [692, 187] on div at bounding box center [625, 345] width 1251 height 691
